Goal: Transaction & Acquisition: Purchase product/service

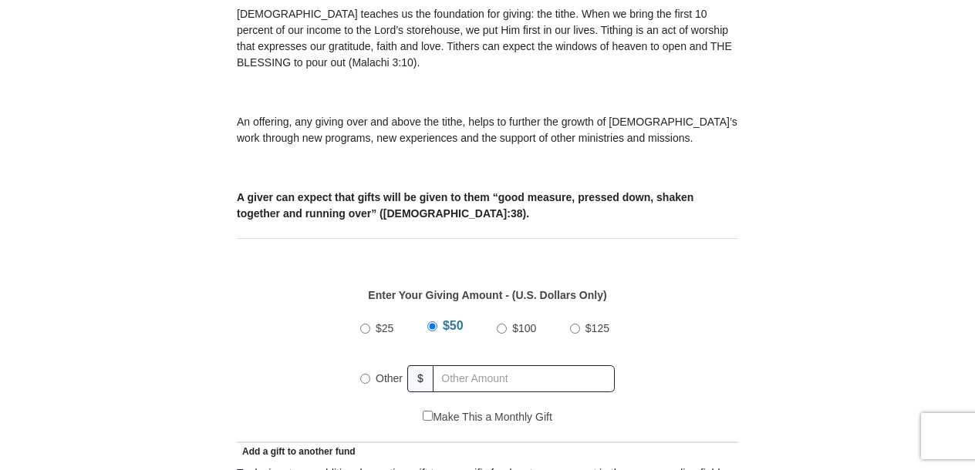
scroll to position [513, 0]
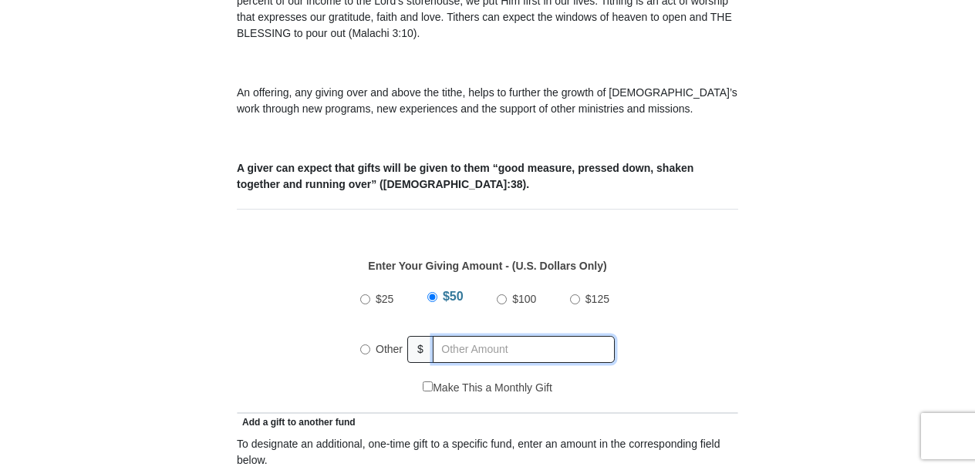
radio input "true"
click at [483, 336] on input "text" at bounding box center [526, 349] width 177 height 27
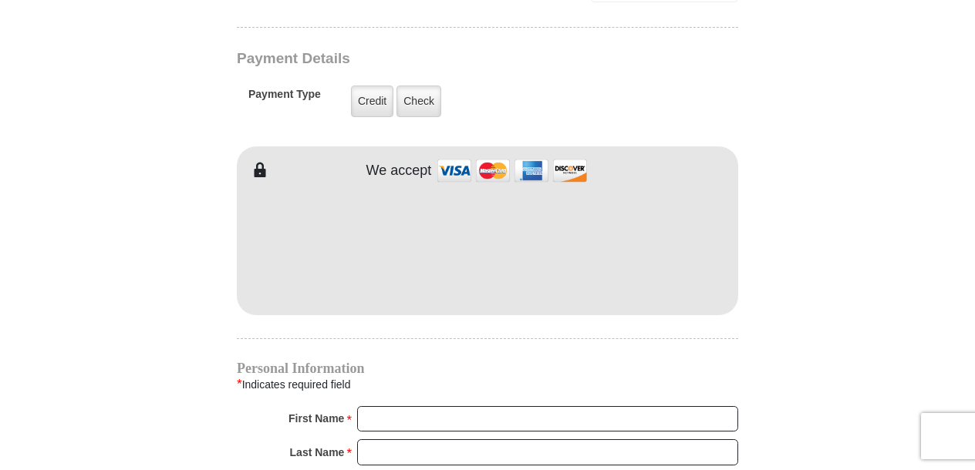
scroll to position [1284, 0]
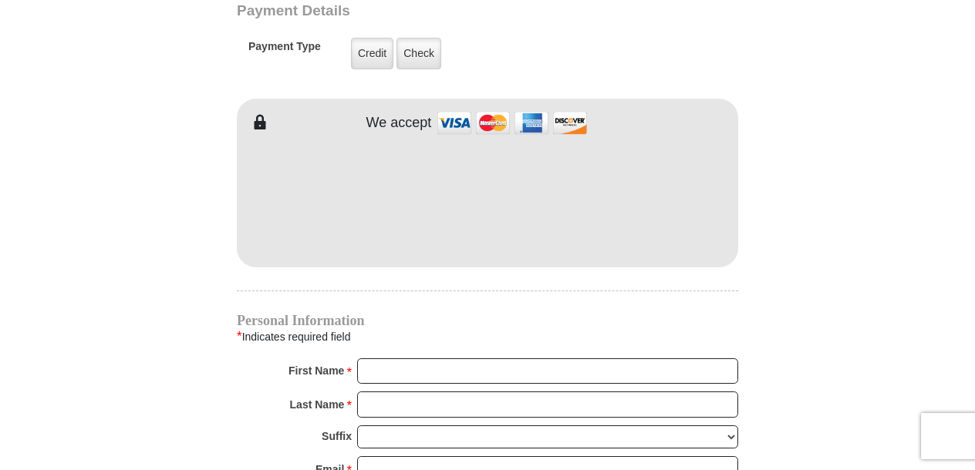
type input "38"
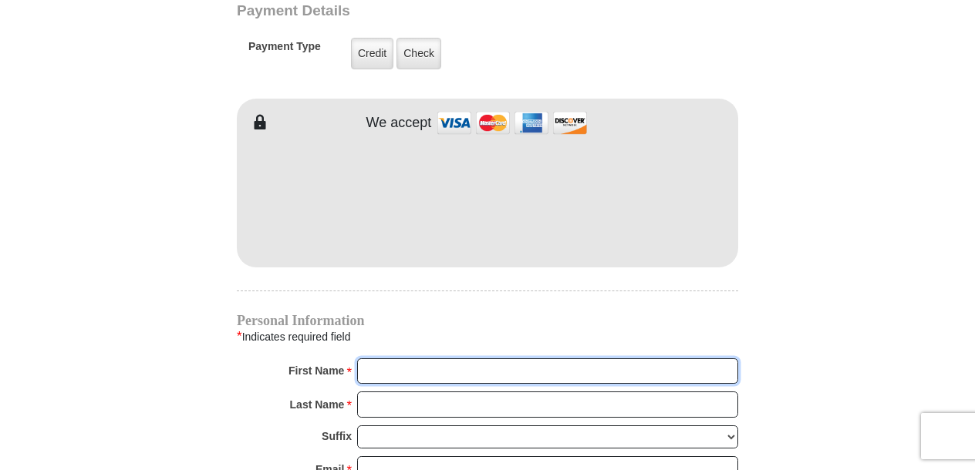
click at [447, 359] on input "First Name *" at bounding box center [547, 372] width 381 height 26
type input "Rajiv"
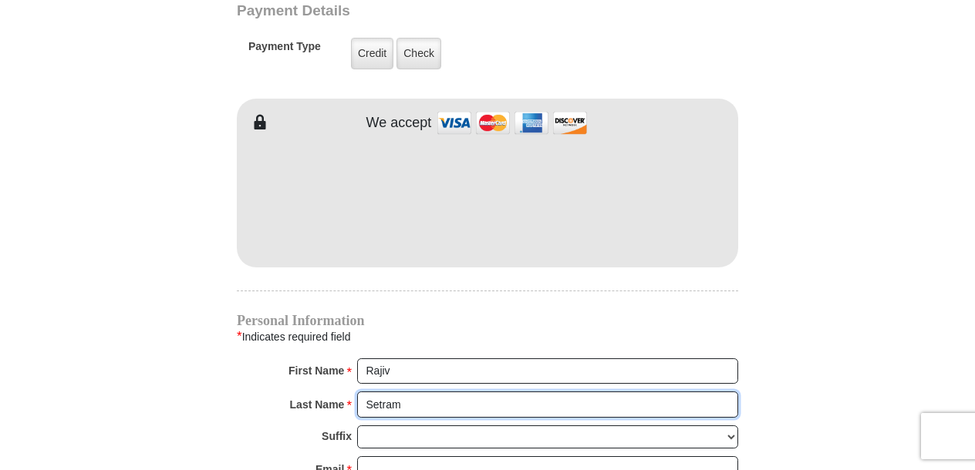
type input "Setram"
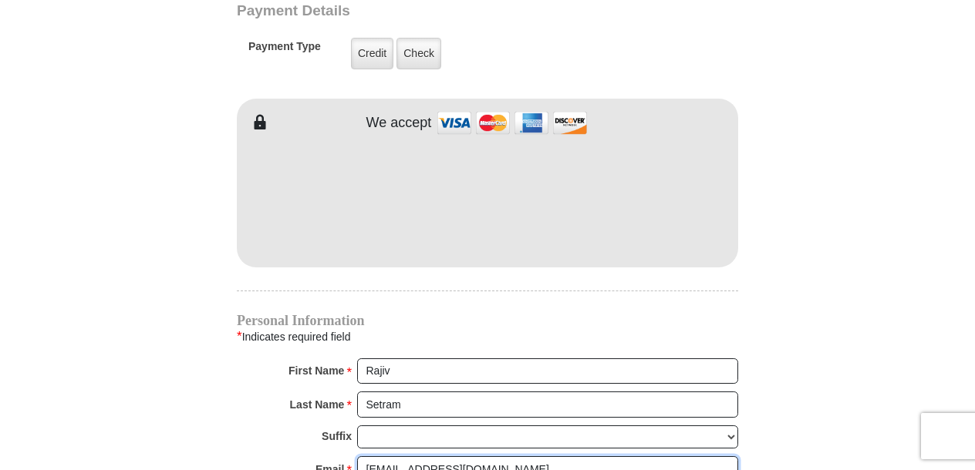
type input "[EMAIL_ADDRESS][DOMAIN_NAME]"
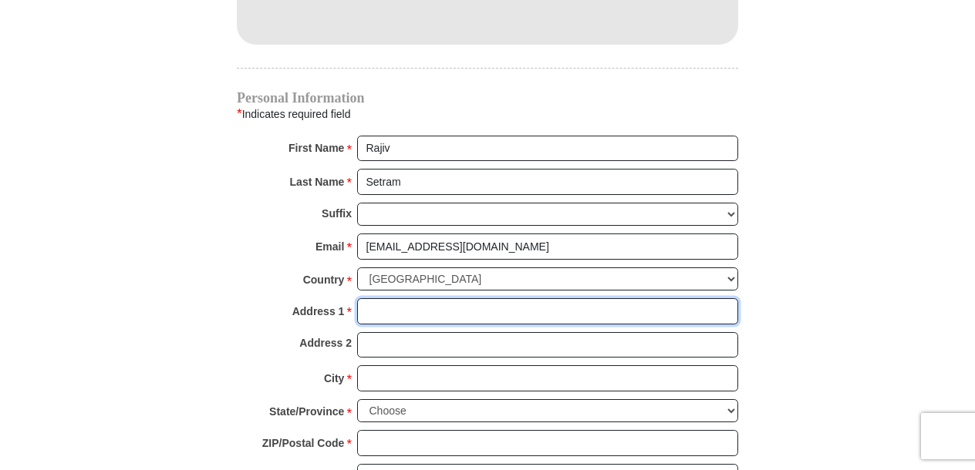
scroll to position [1560, 0]
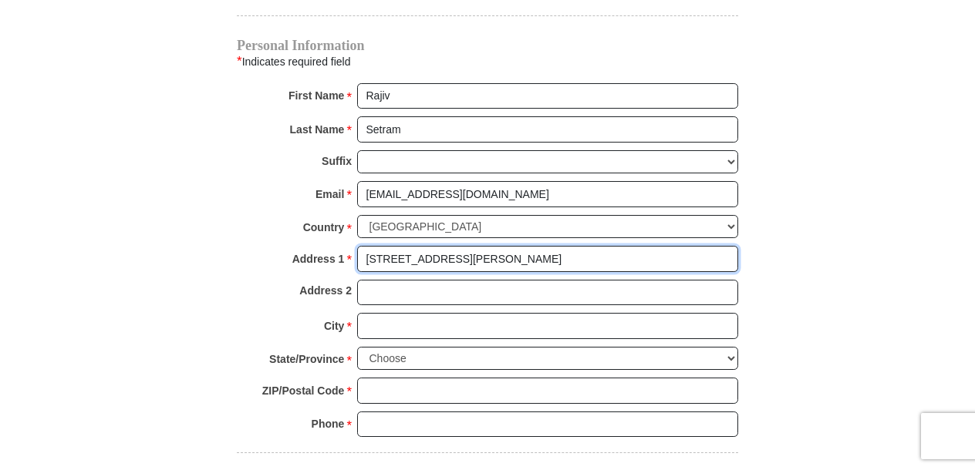
type input "[STREET_ADDRESS][PERSON_NAME]"
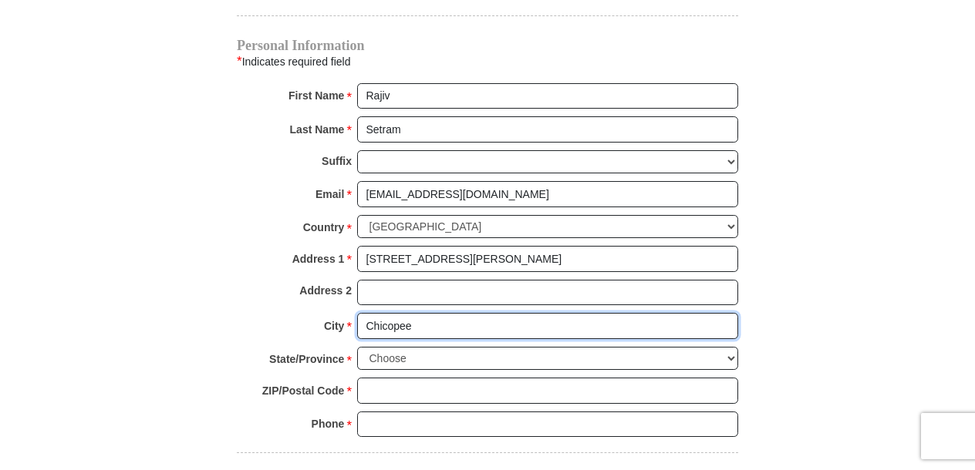
type input "Chicopee"
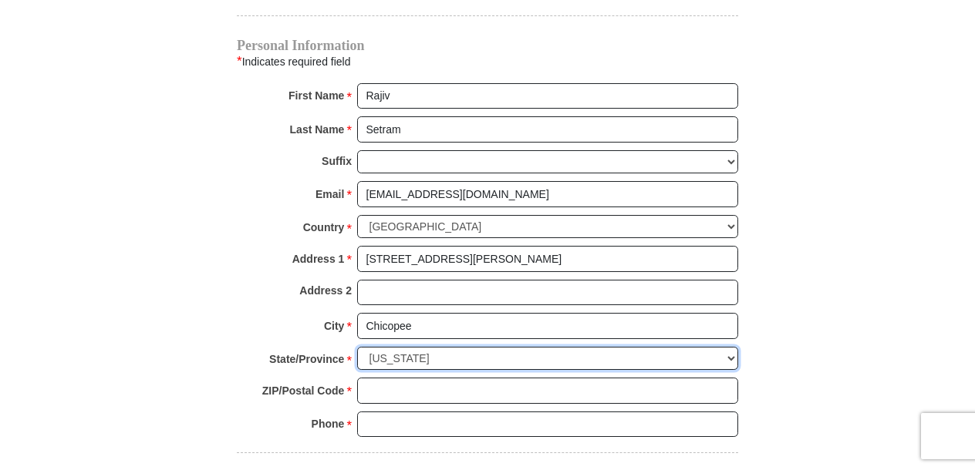
select select "MA"
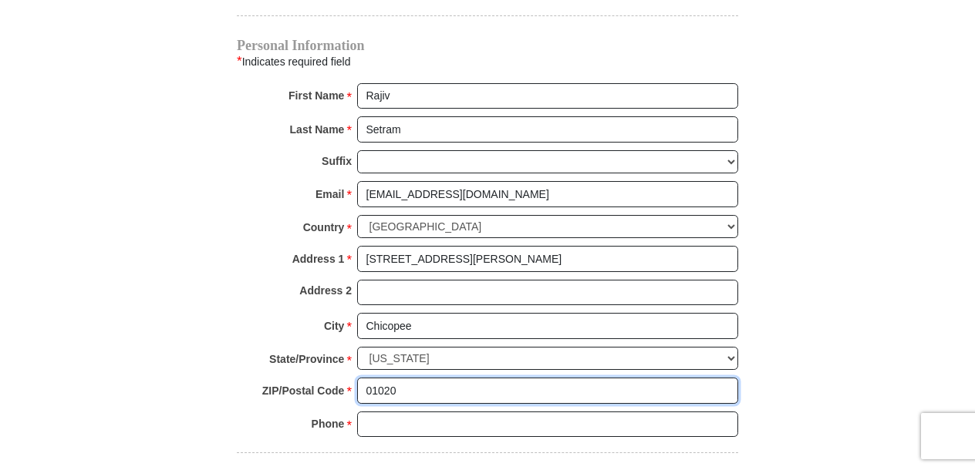
type input "01020"
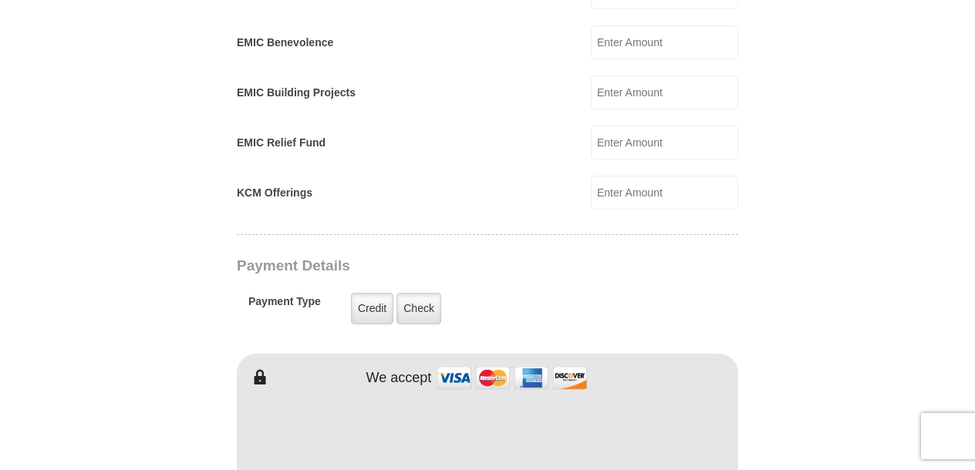
scroll to position [1174, 0]
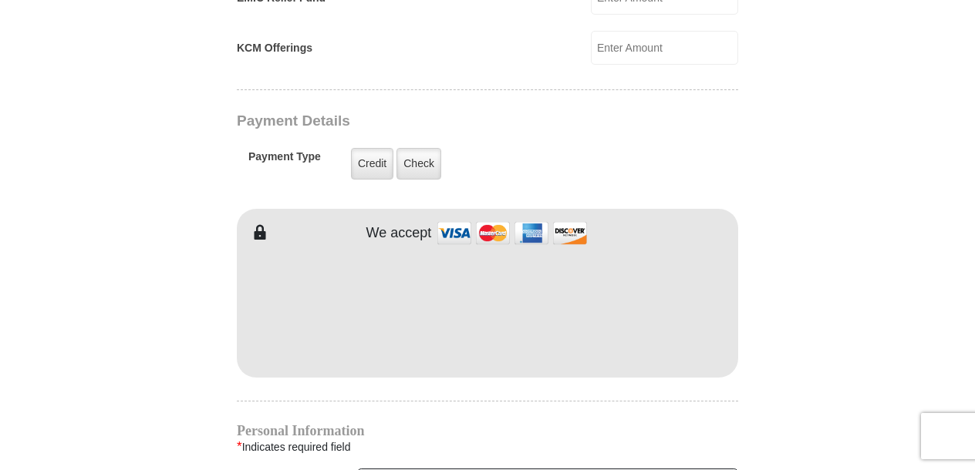
type input "9175485065"
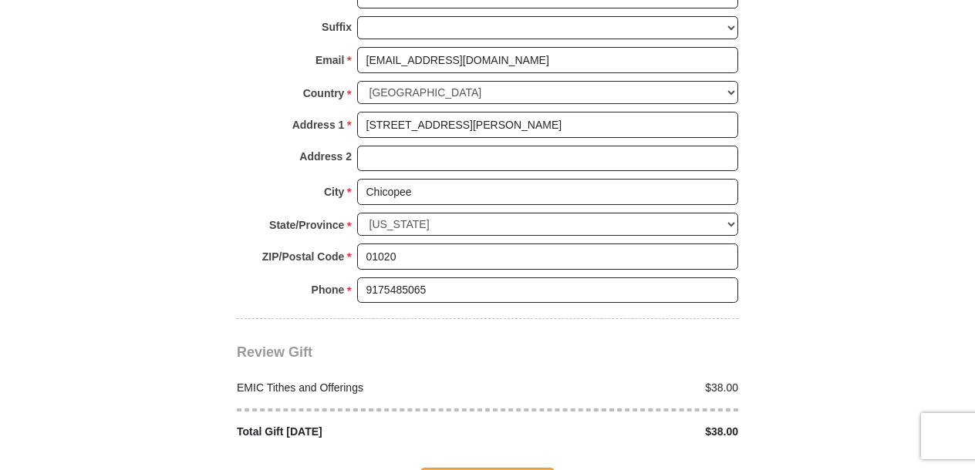
scroll to position [1816, 0]
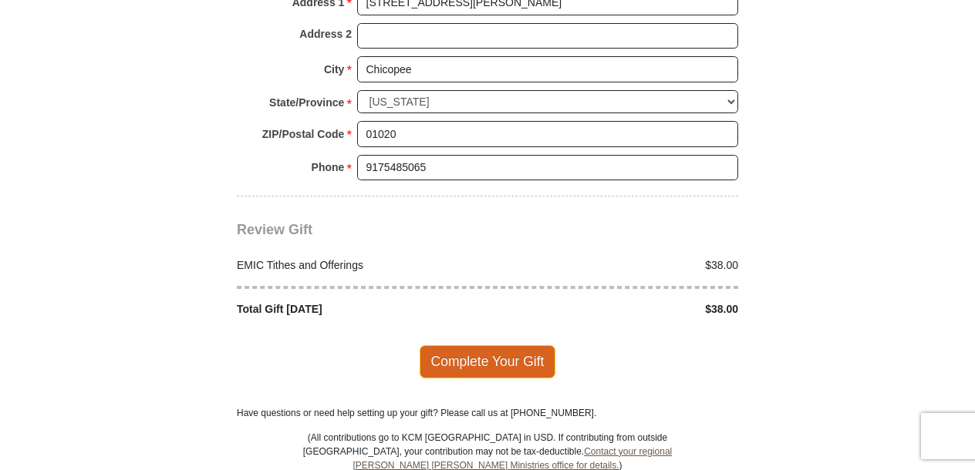
click at [490, 345] on span "Complete Your Gift" at bounding box center [487, 361] width 136 height 32
